Goal: Information Seeking & Learning: Get advice/opinions

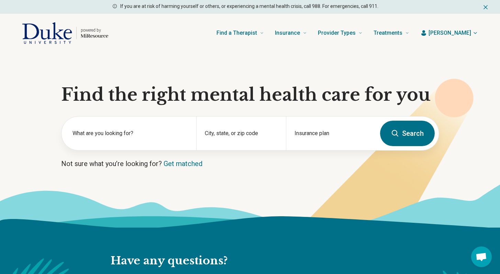
scroll to position [670, 0]
click at [305, 134] on div "Insurance plan" at bounding box center [331, 134] width 90 height 34
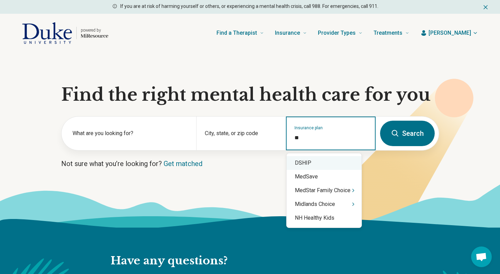
click at [297, 160] on div "DSHIP" at bounding box center [324, 163] width 75 height 14
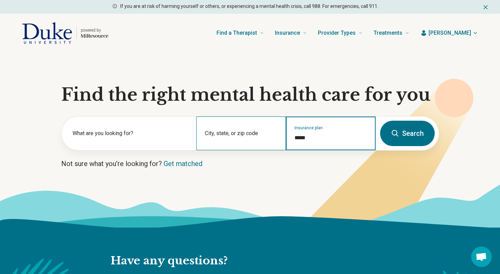
type input "*****"
click at [248, 129] on div "City, state, or zip code" at bounding box center [241, 134] width 90 height 34
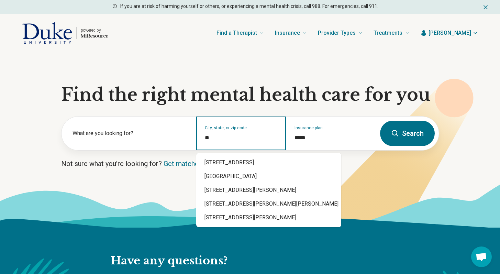
type input "*"
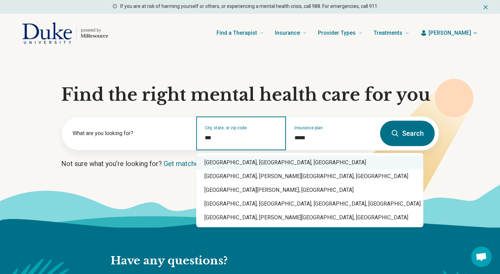
click at [248, 159] on div "Duke University, Durham, NC" at bounding box center [309, 163] width 227 height 14
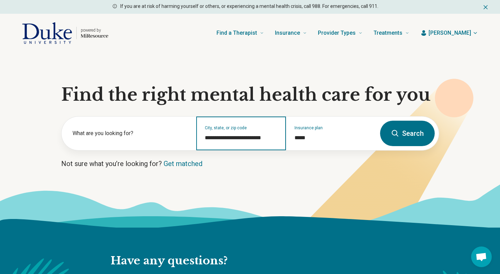
type input "**********"
click at [393, 133] on icon at bounding box center [395, 133] width 7 height 7
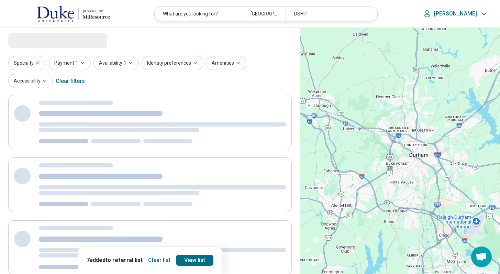
select select "***"
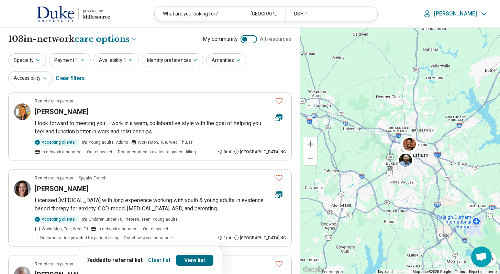
click at [167, 258] on button "Clear list" at bounding box center [159, 260] width 28 height 11
click at [64, 61] on button "Payment 1" at bounding box center [70, 60] width 42 height 14
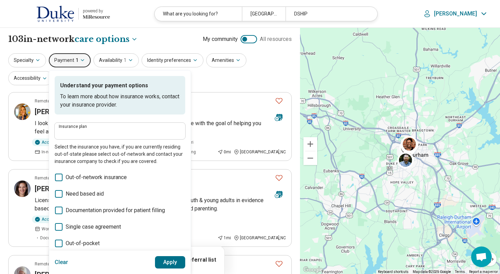
type input "*****"
click at [117, 53] on button "Availability 1" at bounding box center [116, 60] width 45 height 14
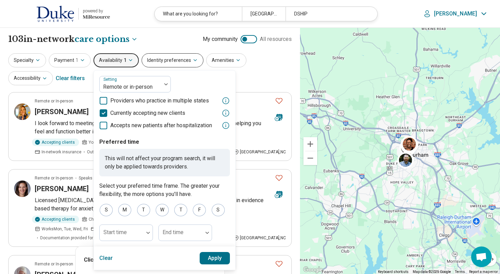
click at [179, 57] on button "Identity preferences" at bounding box center [173, 60] width 62 height 14
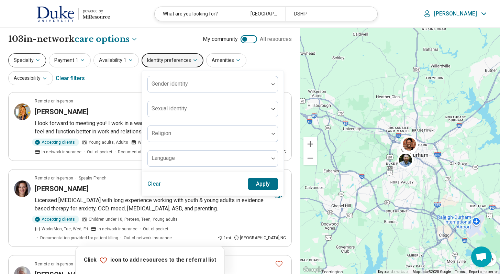
click at [40, 61] on icon "button" at bounding box center [38, 60] width 6 height 6
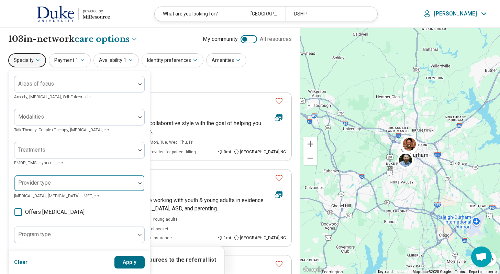
click at [58, 179] on div at bounding box center [74, 183] width 121 height 15
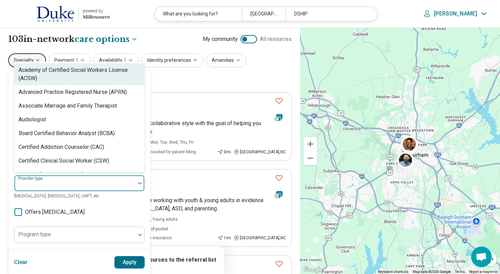
scroll to position [33, 0]
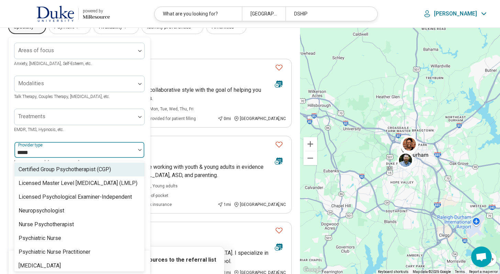
type input "******"
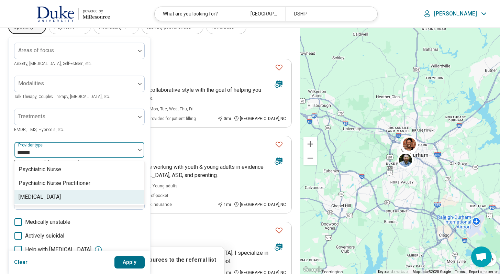
click at [30, 198] on div "[MEDICAL_DATA]" at bounding box center [40, 197] width 42 height 8
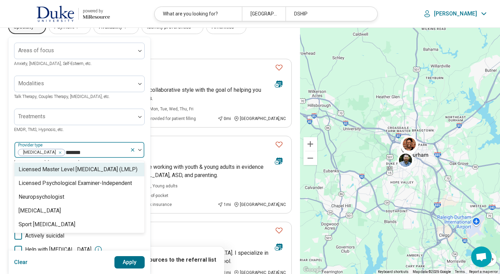
type input "********"
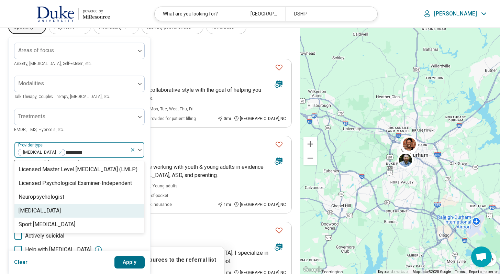
click at [33, 210] on div "[MEDICAL_DATA]" at bounding box center [40, 211] width 42 height 8
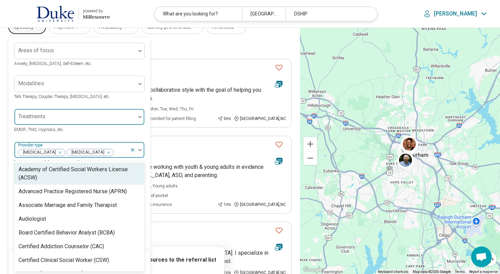
click at [34, 116] on div "Treatments" at bounding box center [79, 117] width 131 height 17
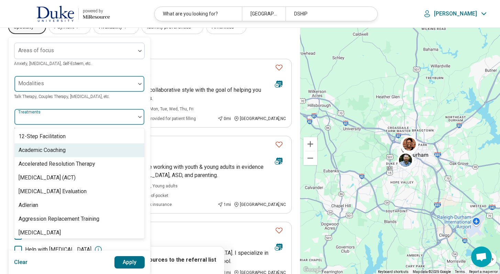
click at [46, 88] on div at bounding box center [75, 87] width 116 height 10
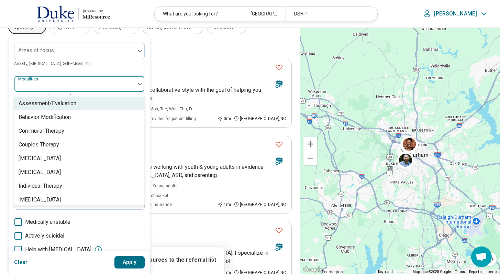
click at [49, 103] on div "Assessment/Evaluation" at bounding box center [48, 103] width 58 height 8
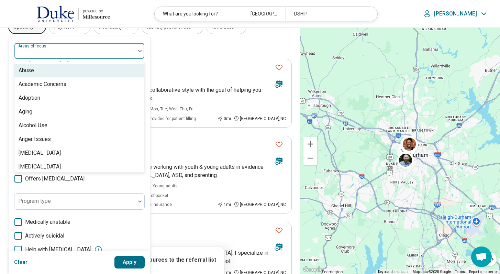
click at [41, 53] on div "Areas of focus" at bounding box center [79, 51] width 131 height 17
type input "**"
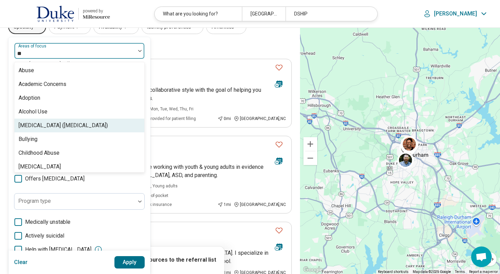
click at [73, 121] on div "Attention Deficit Hyperactivity Disorder (ADHD)" at bounding box center [63, 125] width 89 height 8
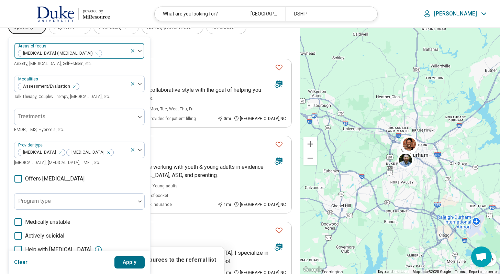
click at [98, 43] on div "Areas of focus Attention Deficit Hyperactivity Disorder (ADHD)" at bounding box center [79, 51] width 131 height 17
click at [140, 258] on button "Apply" at bounding box center [130, 262] width 31 height 12
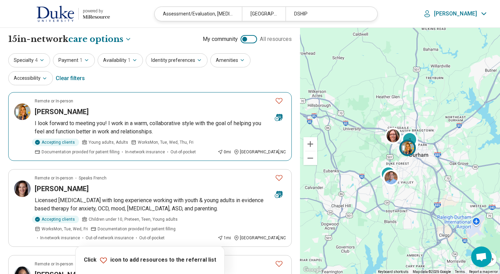
click at [283, 98] on button "Favorite" at bounding box center [279, 101] width 14 height 14
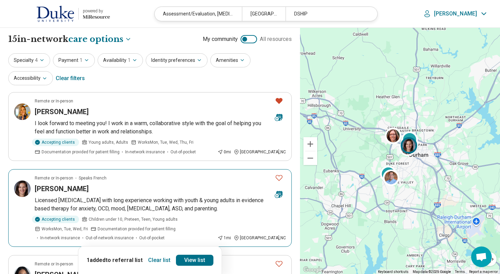
click at [282, 174] on icon "Favorite" at bounding box center [279, 178] width 8 height 8
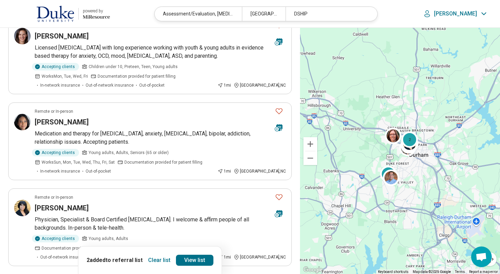
scroll to position [160, 0]
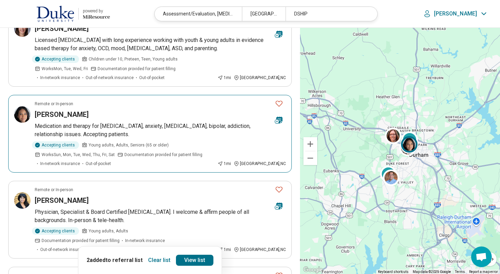
click at [284, 102] on button "Favorite" at bounding box center [279, 104] width 14 height 14
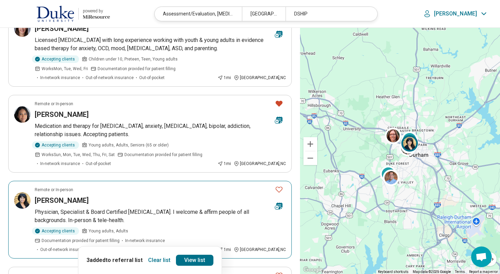
click at [281, 190] on icon "Favorite" at bounding box center [279, 189] width 8 height 8
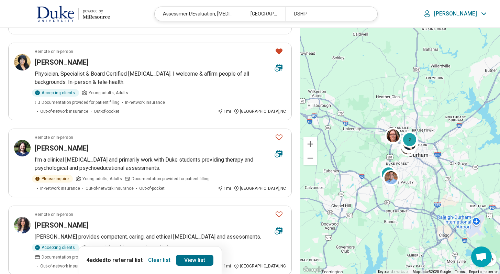
scroll to position [348, 0]
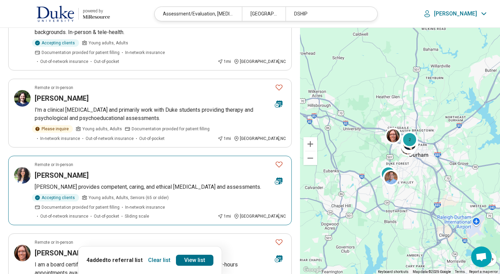
click at [281, 160] on icon "Favorite" at bounding box center [279, 164] width 8 height 8
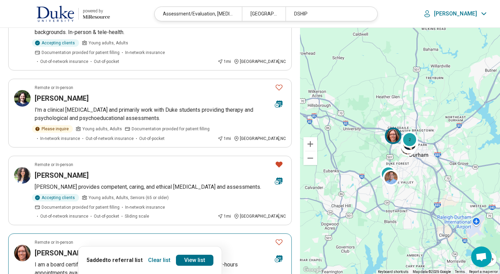
click at [280, 241] on icon "Favorite" at bounding box center [279, 242] width 8 height 8
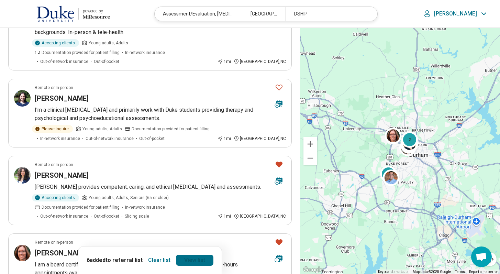
click at [201, 262] on link "View list" at bounding box center [194, 260] width 37 height 11
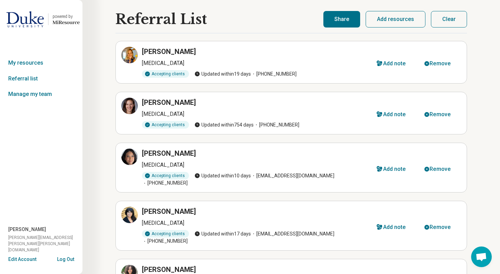
click at [344, 19] on button "Share" at bounding box center [342, 19] width 37 height 17
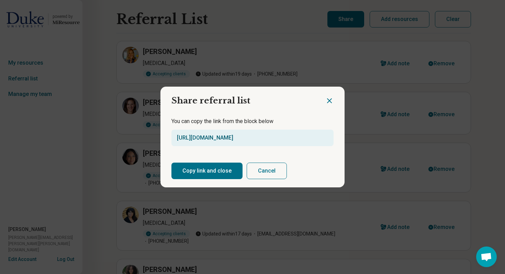
click at [227, 139] on link "https://miresource.com/schools/duke/ref/list/uRG" at bounding box center [205, 137] width 56 height 7
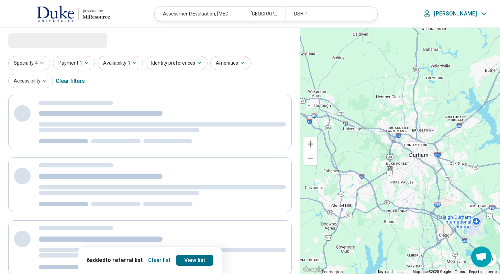
select select "***"
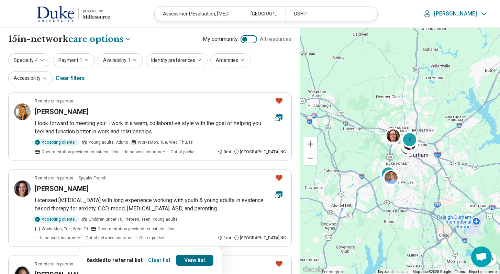
click at [154, 261] on button "Clear list" at bounding box center [159, 260] width 28 height 11
click at [42, 61] on icon "button" at bounding box center [42, 60] width 6 height 6
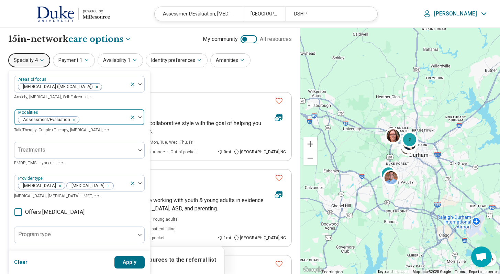
click at [74, 119] on div "Remove [object Object]" at bounding box center [73, 120] width 8 height 8
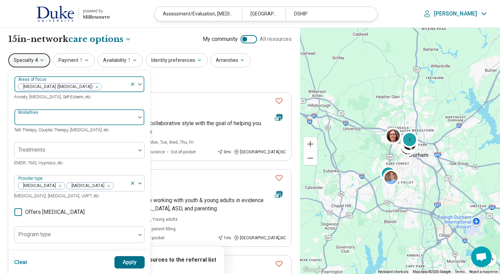
click at [98, 88] on icon "Remove [object Object]" at bounding box center [95, 87] width 5 height 5
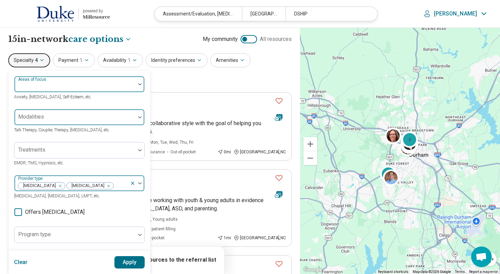
click at [103, 187] on div "Remove [object Object]" at bounding box center [107, 186] width 8 height 8
click at [55, 186] on div "Remove [object Object]" at bounding box center [59, 186] width 8 height 8
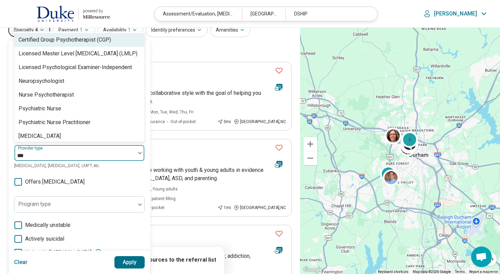
scroll to position [33, 0]
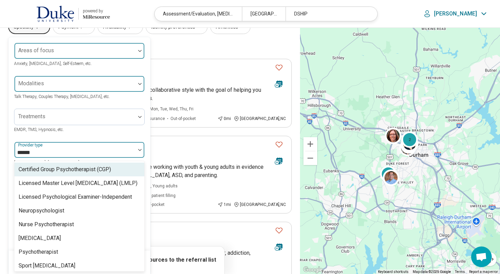
type input "*******"
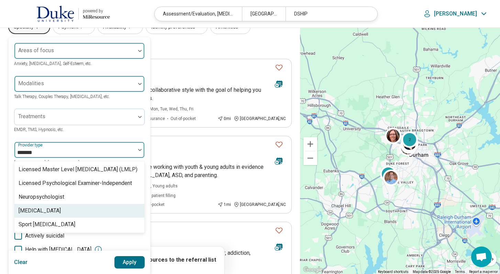
click at [43, 211] on div "[MEDICAL_DATA]" at bounding box center [40, 211] width 42 height 8
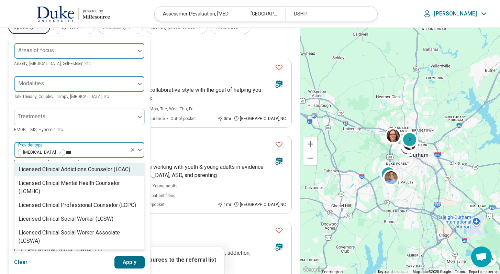
type input "****"
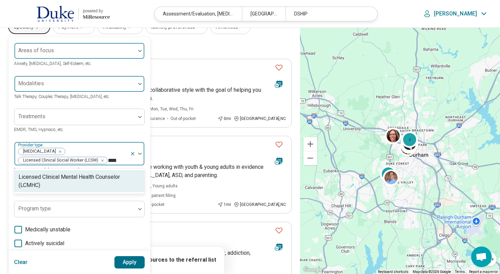
type input "*****"
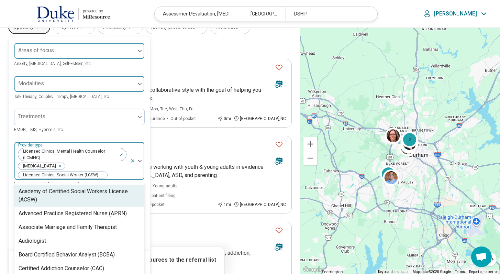
click at [109, 167] on div "Licensed Clinical Mental Health Counselor (LCMHC) Psychologist Licensed Clinica…" at bounding box center [72, 161] width 116 height 38
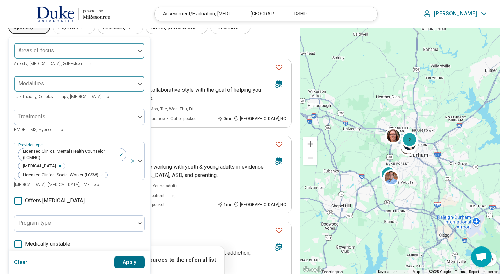
click at [127, 261] on button "Apply" at bounding box center [130, 262] width 31 height 12
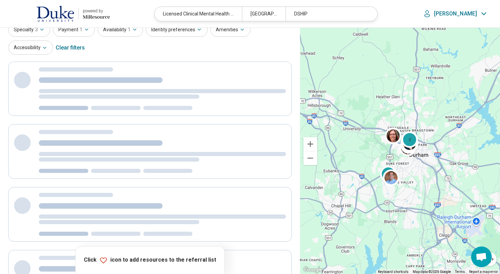
scroll to position [0, 0]
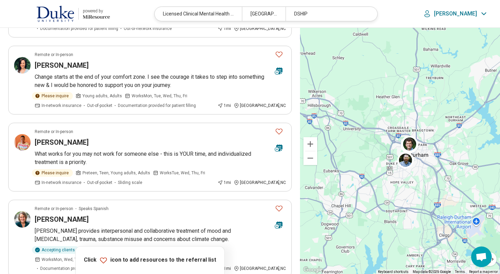
scroll to position [297, 0]
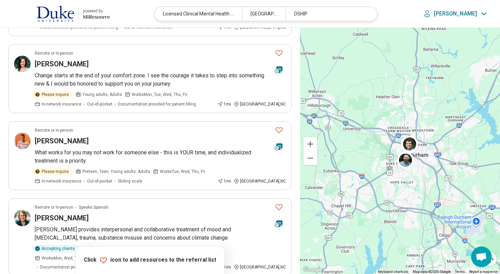
drag, startPoint x: 505, startPoint y: 37, endPoint x: 494, endPoint y: 112, distance: 75.8
click at [494, 112] on html "**********" at bounding box center [250, 265] width 500 height 1124
click at [494, 112] on div "2 2" at bounding box center [400, 151] width 200 height 247
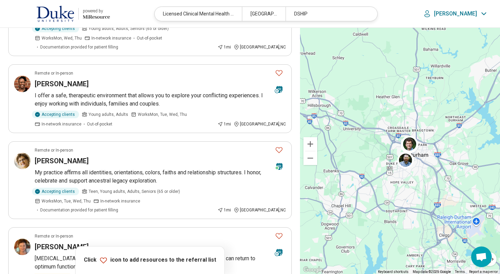
scroll to position [526, 0]
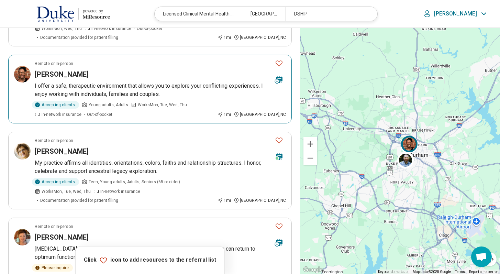
click at [282, 59] on icon "Favorite" at bounding box center [279, 63] width 8 height 8
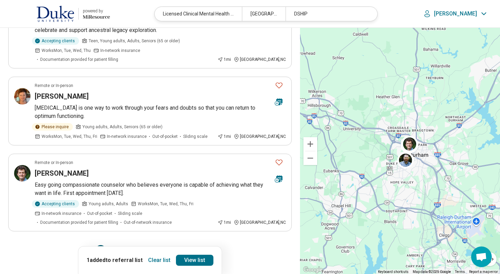
scroll to position [725, 0]
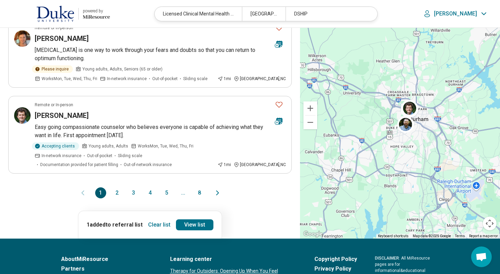
click at [116, 187] on button "2" at bounding box center [117, 192] width 11 height 11
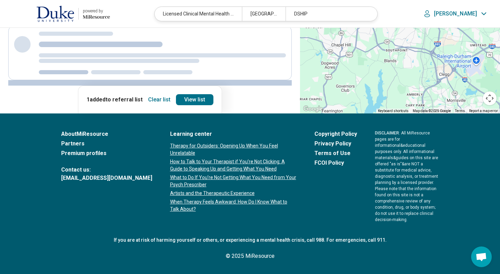
scroll to position [0, 0]
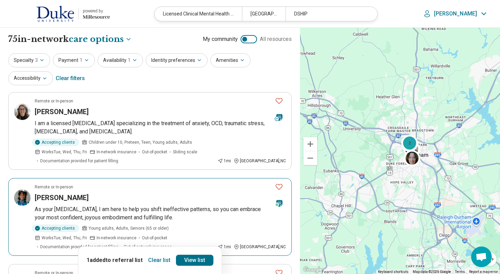
click at [279, 188] on icon "Favorite" at bounding box center [279, 187] width 8 height 8
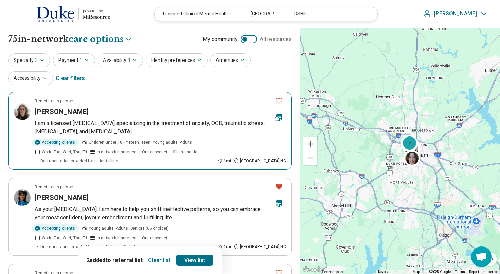
click at [286, 99] on div at bounding box center [279, 110] width 19 height 32
click at [280, 103] on icon "Favorite" at bounding box center [279, 101] width 8 height 8
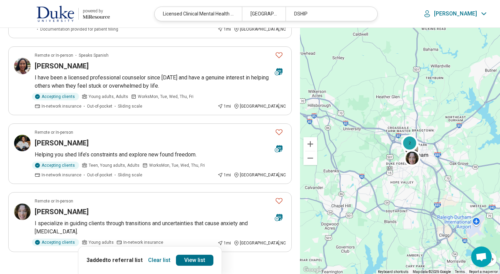
scroll to position [623, 0]
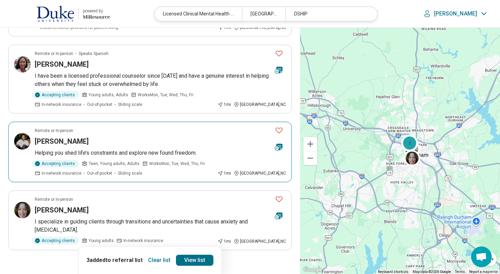
click at [278, 126] on icon "Favorite" at bounding box center [279, 130] width 8 height 8
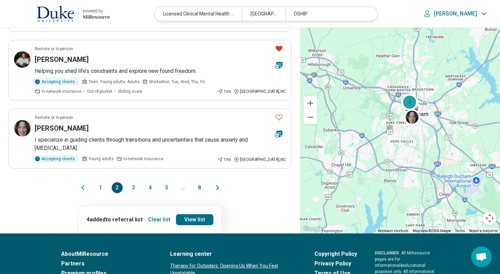
scroll to position [755, 0]
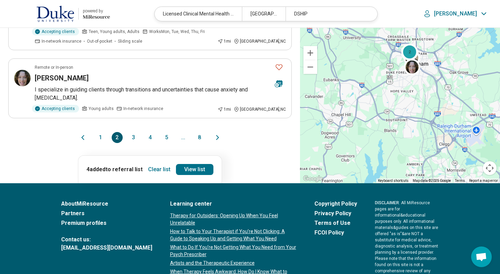
click at [130, 132] on button "3" at bounding box center [133, 137] width 11 height 11
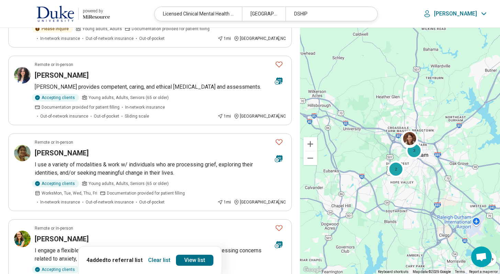
scroll to position [352, 0]
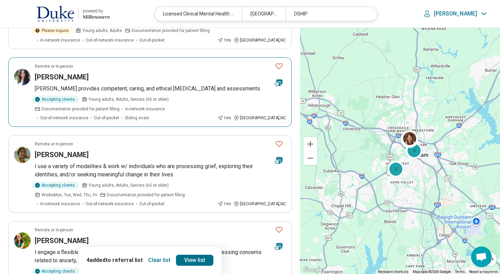
click at [279, 62] on icon "Favorite" at bounding box center [279, 66] width 8 height 8
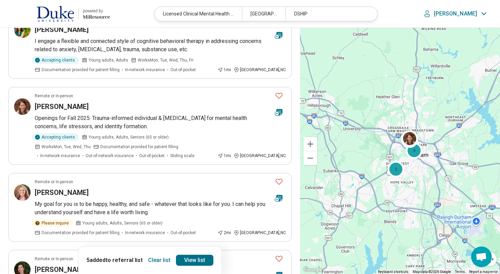
scroll to position [573, 0]
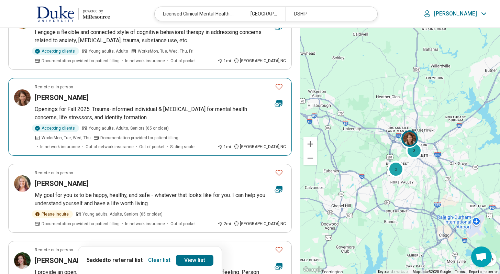
click at [277, 86] on icon "Favorite" at bounding box center [279, 87] width 8 height 8
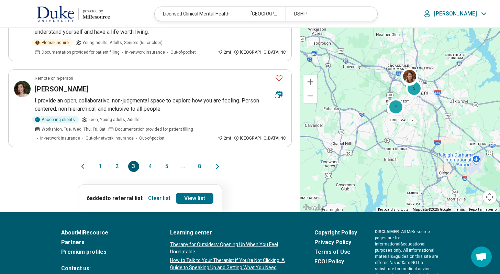
scroll to position [746, 0]
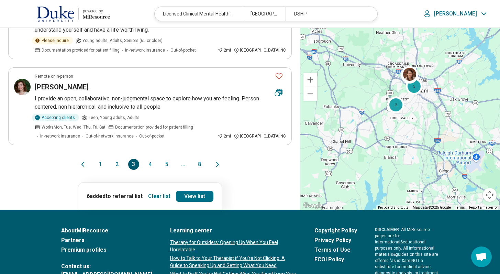
click at [151, 163] on button "4" at bounding box center [150, 164] width 11 height 11
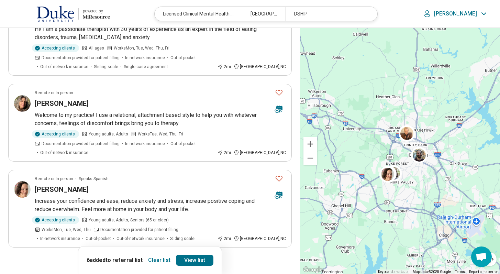
scroll to position [670, 0]
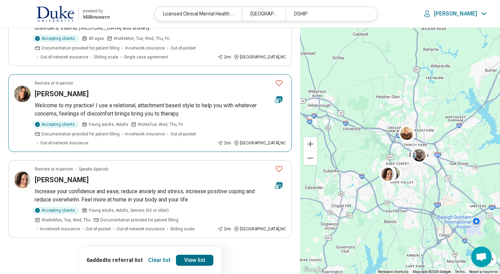
click at [277, 79] on icon "Favorite" at bounding box center [279, 83] width 8 height 8
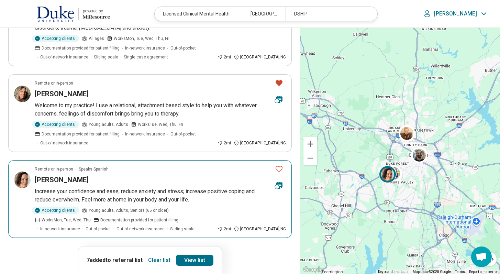
click at [280, 165] on icon "Favorite" at bounding box center [279, 169] width 8 height 8
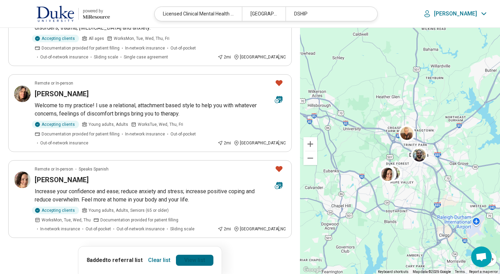
click at [199, 262] on link "View list" at bounding box center [194, 260] width 37 height 11
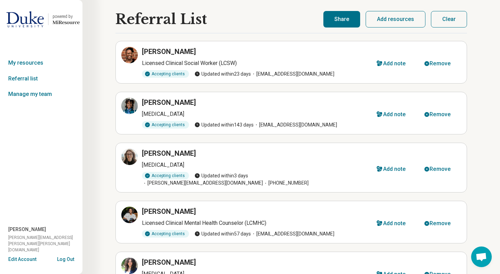
click at [332, 26] on button "Share" at bounding box center [342, 19] width 37 height 17
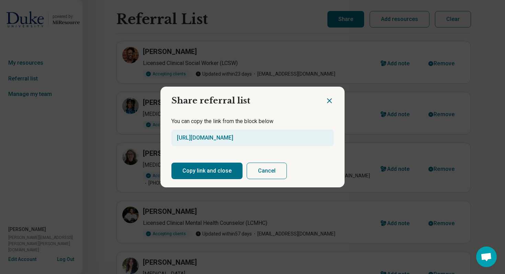
click at [205, 172] on button "Copy link and close" at bounding box center [207, 171] width 71 height 17
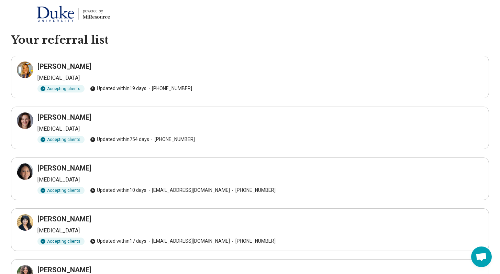
scroll to position [670, 0]
